Goal: Check status

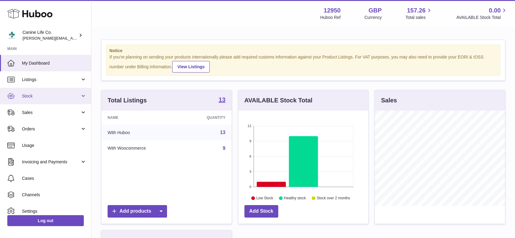
scroll to position [95, 130]
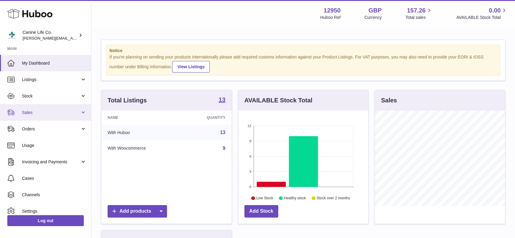
click at [31, 112] on span "Sales" at bounding box center [51, 113] width 58 height 6
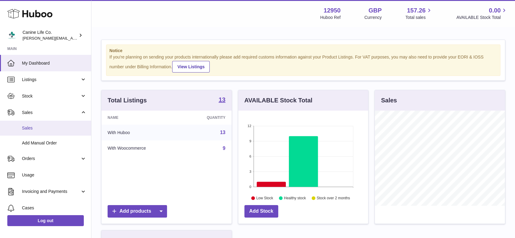
click at [35, 128] on span "Sales" at bounding box center [54, 128] width 65 height 6
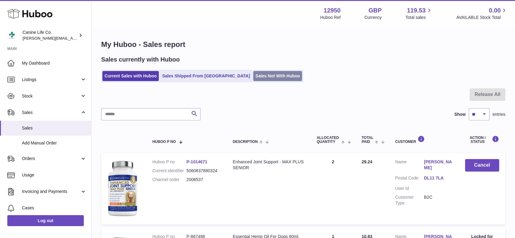
click at [259, 74] on link "Sales Not With Huboo" at bounding box center [277, 76] width 49 height 10
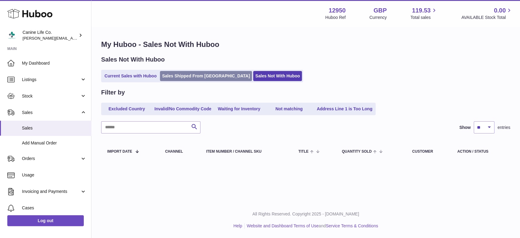
click at [184, 76] on link "Sales Shipped From [GEOGRAPHIC_DATA]" at bounding box center [206, 76] width 92 height 10
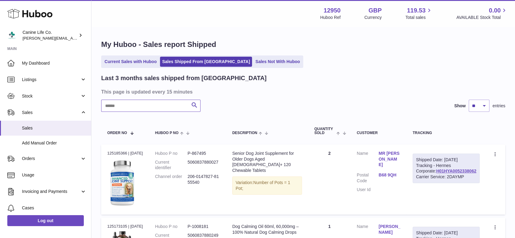
click at [148, 105] on input "text" at bounding box center [150, 106] width 99 height 12
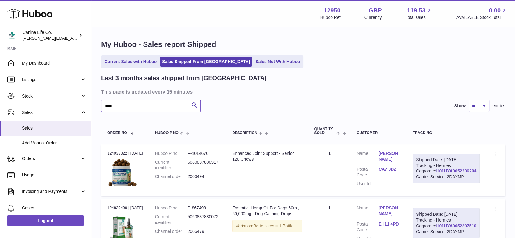
type input "****"
click at [452, 173] on link "H01HYA0052236294" at bounding box center [456, 170] width 40 height 5
click at [255, 63] on link "Sales Not With Huboo" at bounding box center [277, 62] width 49 height 10
